Goal: Navigation & Orientation: Go to known website

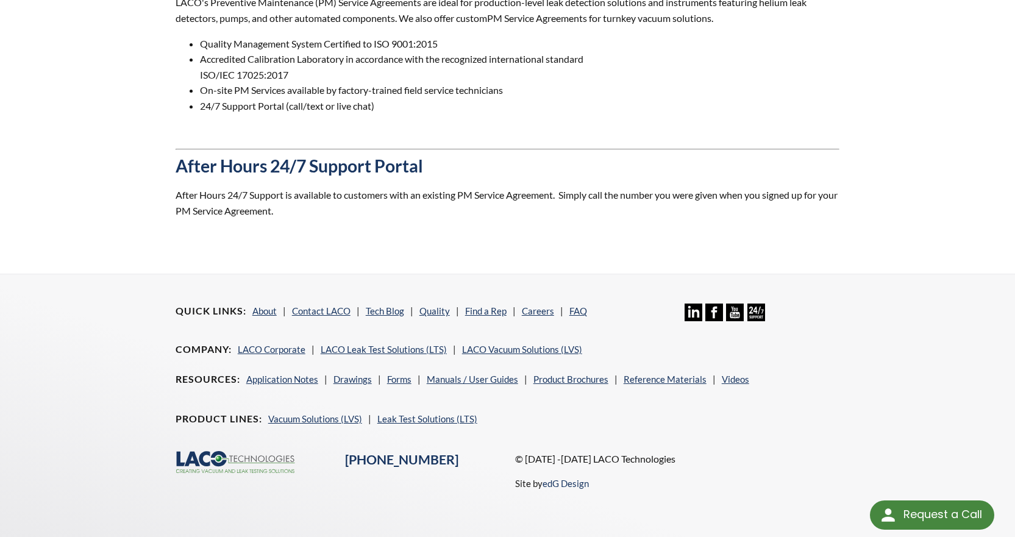
scroll to position [1118, 0]
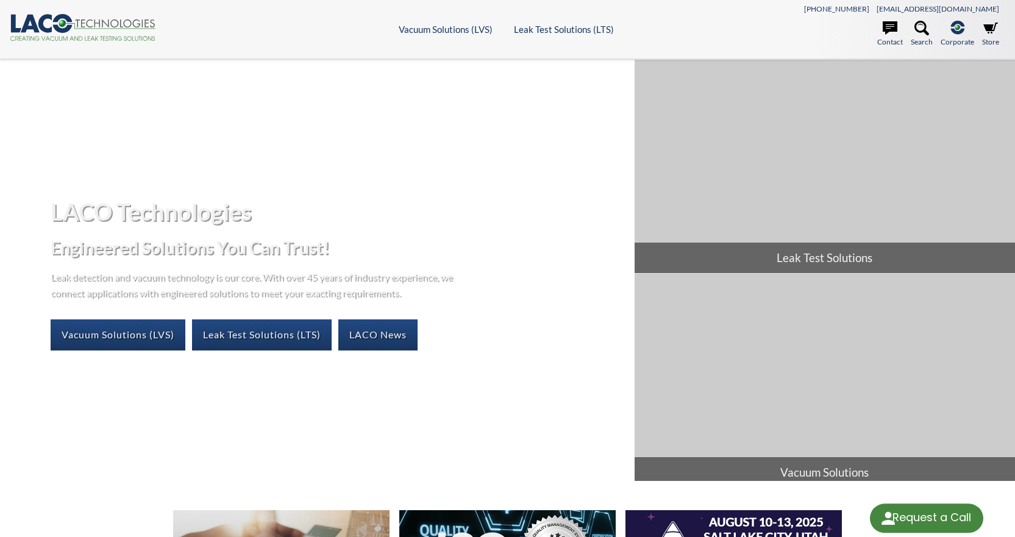
select select "Language Translate Widget"
